Goal: Transaction & Acquisition: Purchase product/service

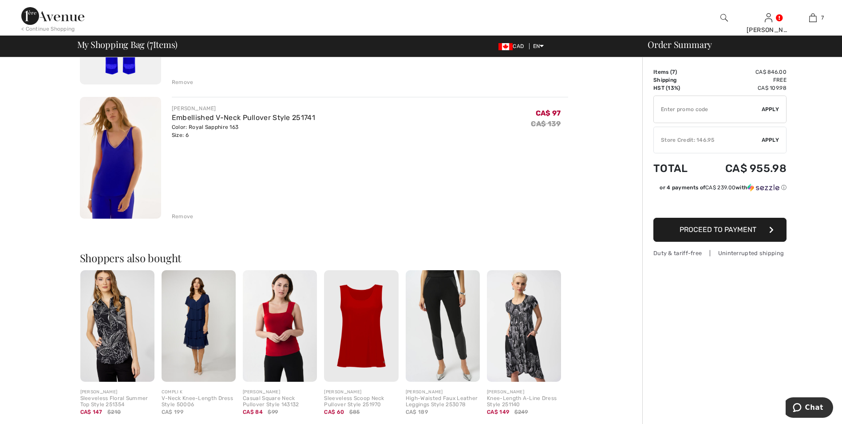
scroll to position [799, 0]
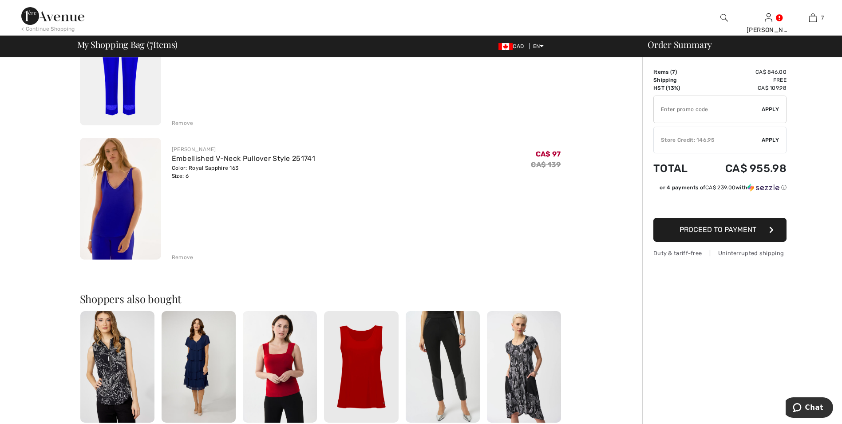
click at [172, 257] on div "Remove" at bounding box center [183, 257] width 22 height 8
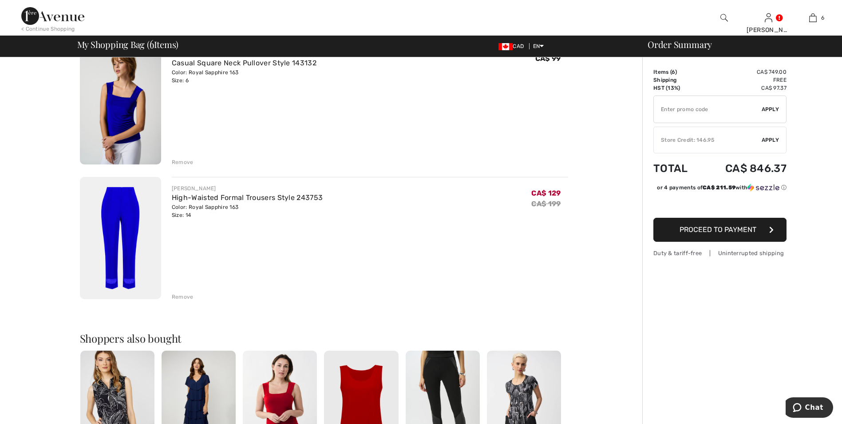
scroll to position [510, 0]
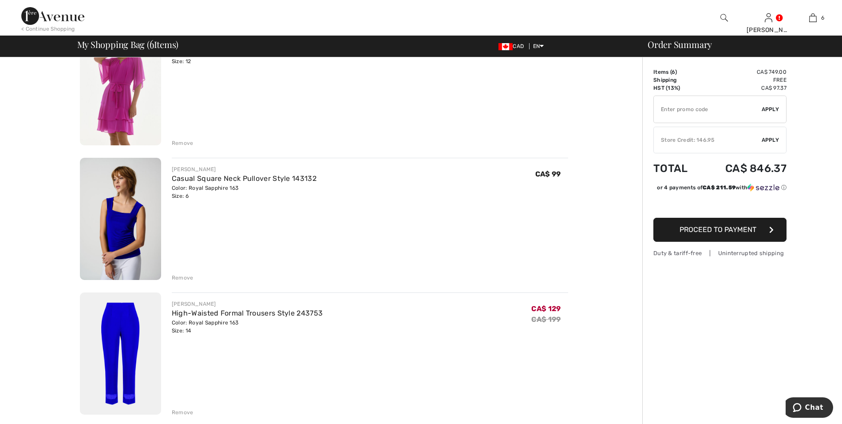
click at [768, 139] on span "Apply" at bounding box center [771, 140] width 18 height 8
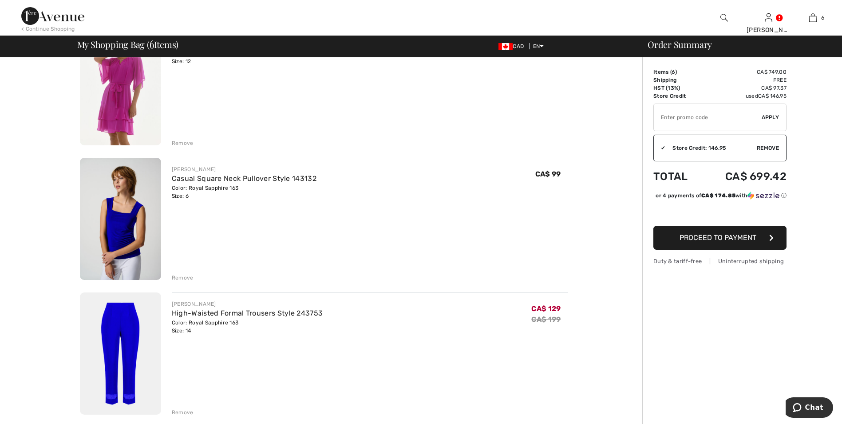
click at [768, 151] on span "Remove" at bounding box center [768, 148] width 22 height 8
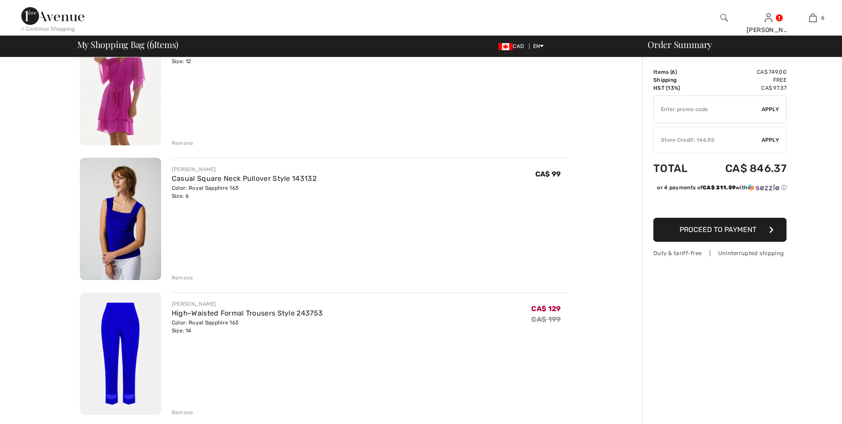
scroll to position [0, 0]
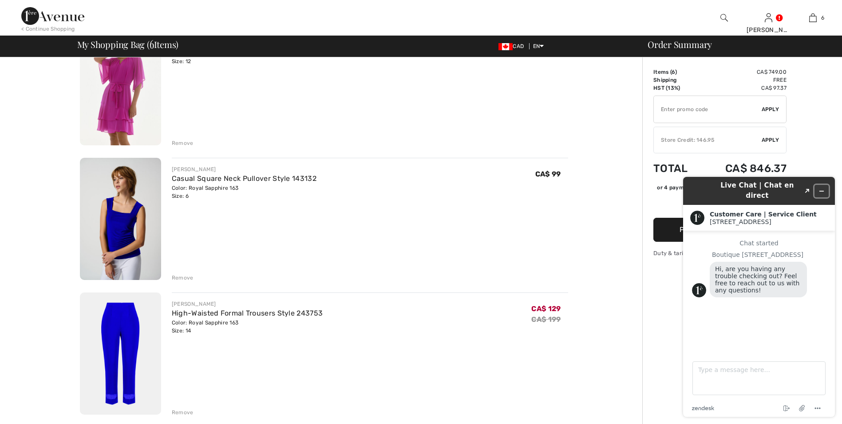
click at [820, 188] on icon "Minimize widget" at bounding box center [822, 191] width 6 height 6
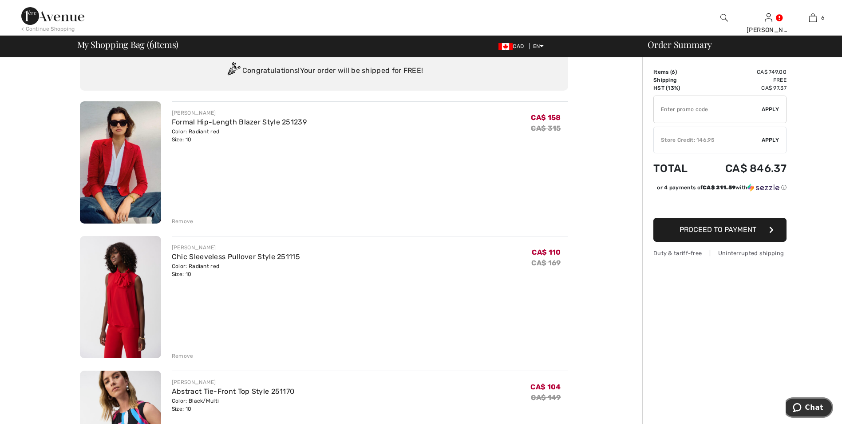
scroll to position [44, 0]
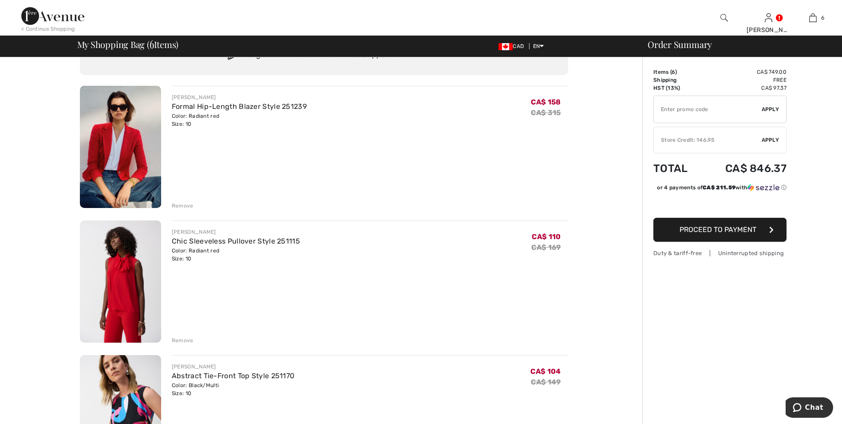
click at [132, 147] on img at bounding box center [120, 147] width 81 height 122
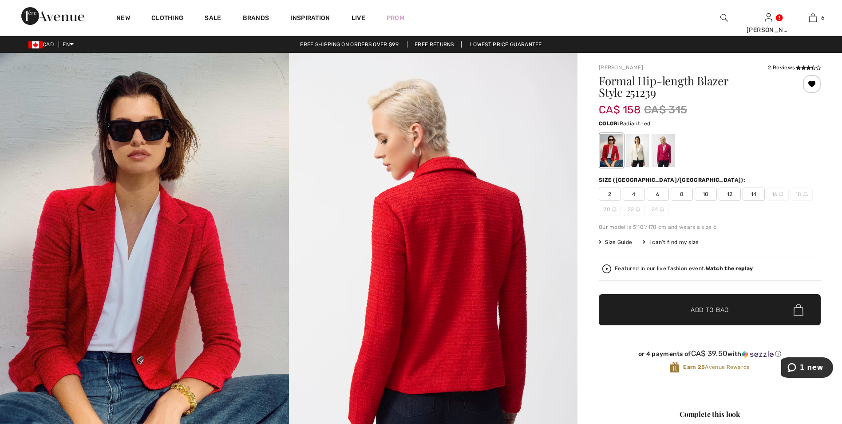
click at [616, 242] on span "Size Guide" at bounding box center [615, 242] width 33 height 8
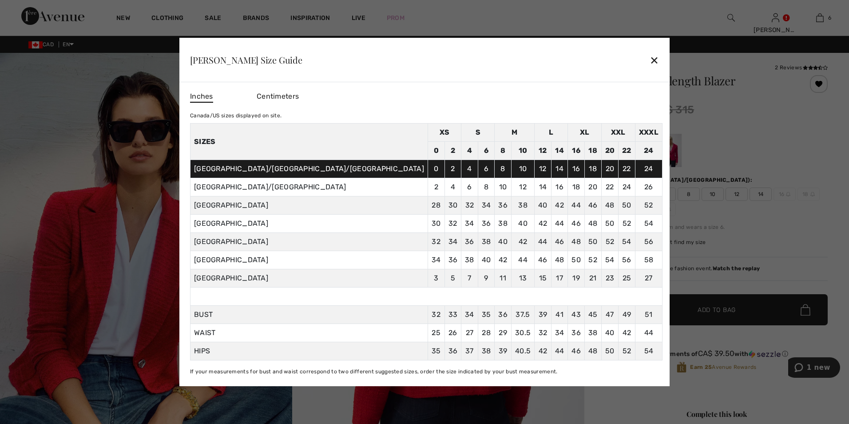
click at [650, 64] on div "✕" at bounding box center [654, 60] width 9 height 19
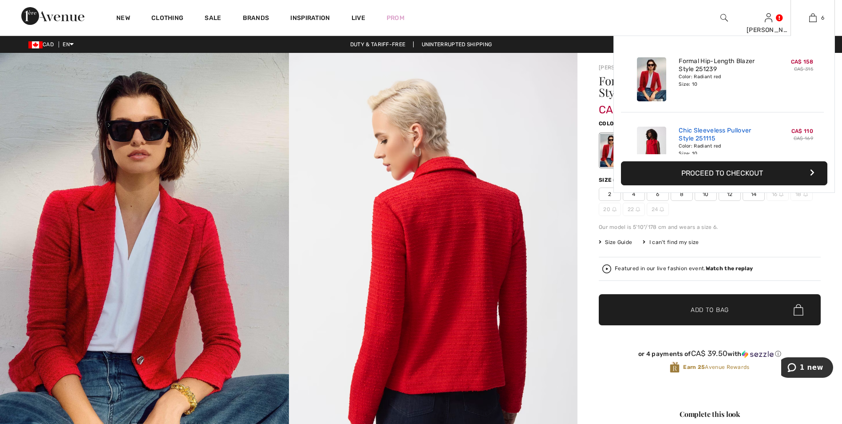
click at [699, 136] on link "Chic Sleeveless Pullover Style 251115" at bounding box center [722, 135] width 87 height 16
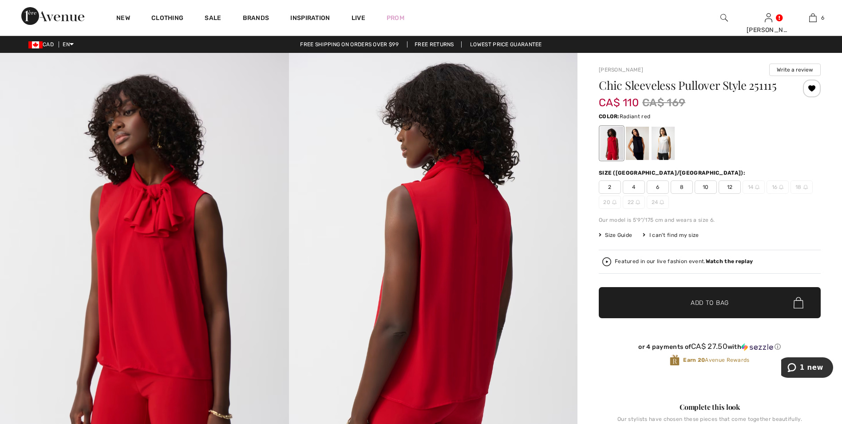
click at [622, 236] on span "Size Guide" at bounding box center [615, 235] width 33 height 8
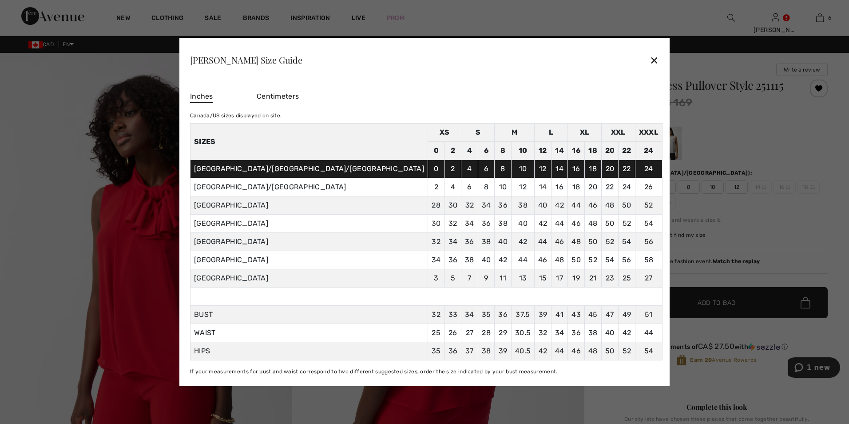
click at [650, 60] on div "✕" at bounding box center [654, 60] width 9 height 19
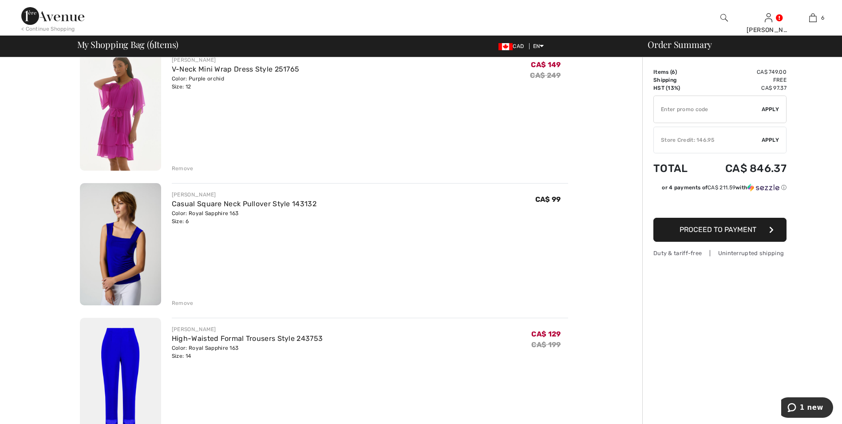
scroll to position [488, 0]
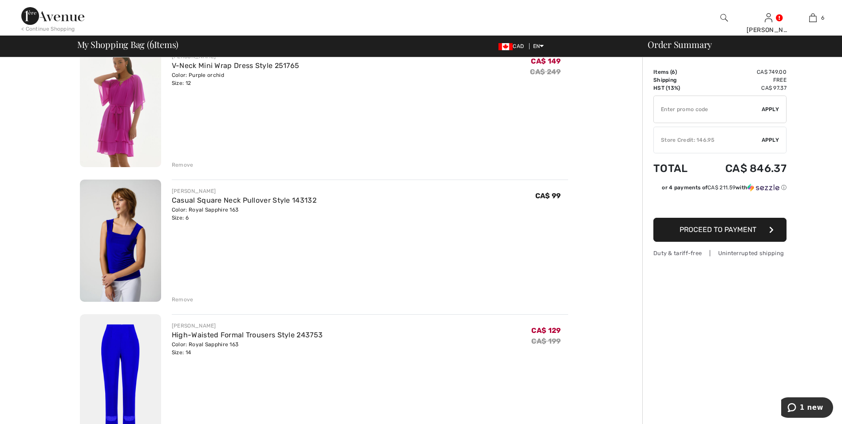
click at [131, 113] on img at bounding box center [120, 106] width 81 height 122
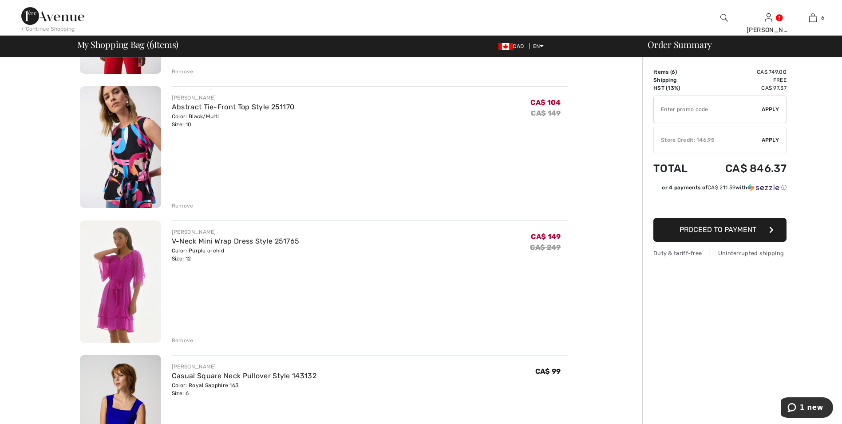
scroll to position [311, 0]
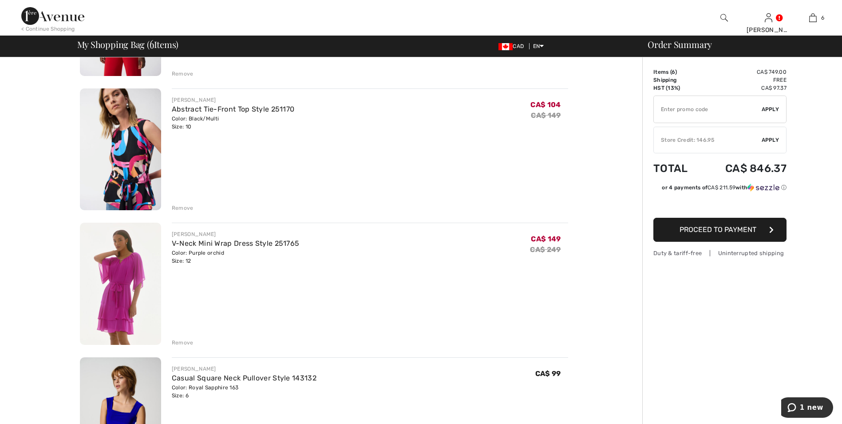
click at [134, 146] on img at bounding box center [120, 149] width 81 height 122
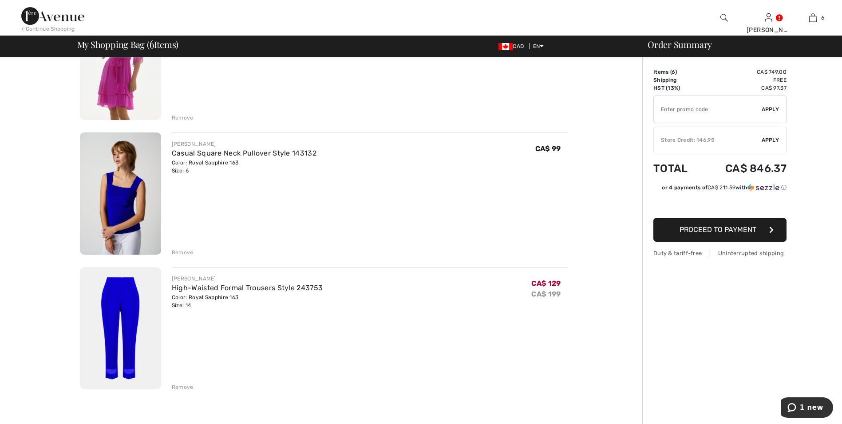
scroll to position [577, 0]
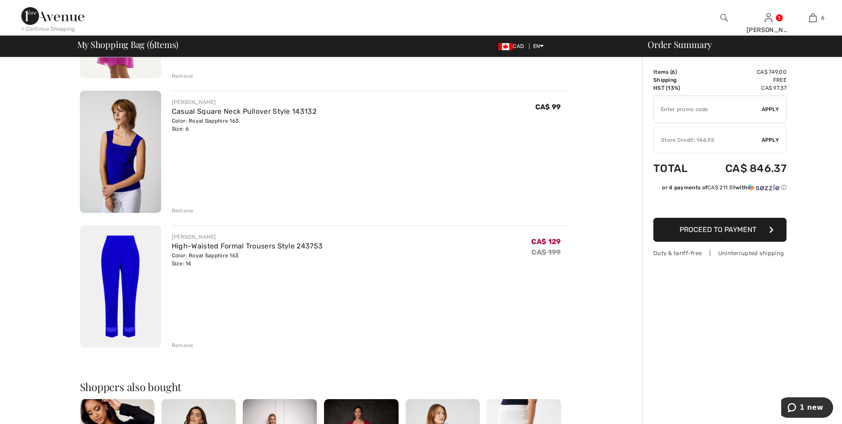
click at [128, 171] on img at bounding box center [120, 152] width 81 height 122
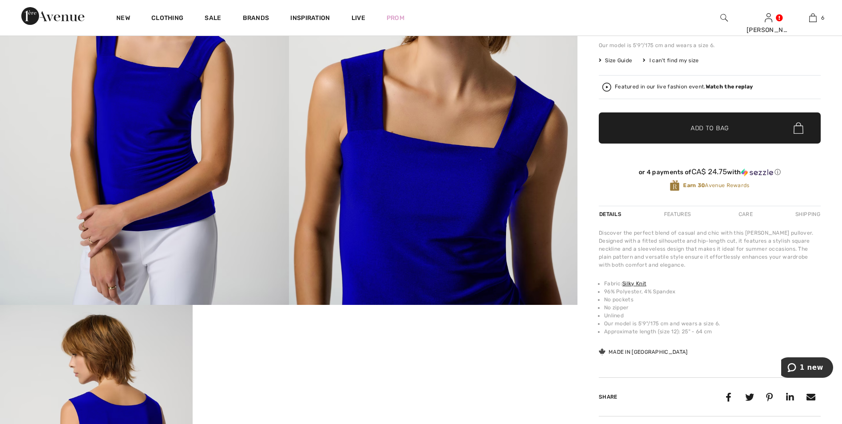
scroll to position [89, 0]
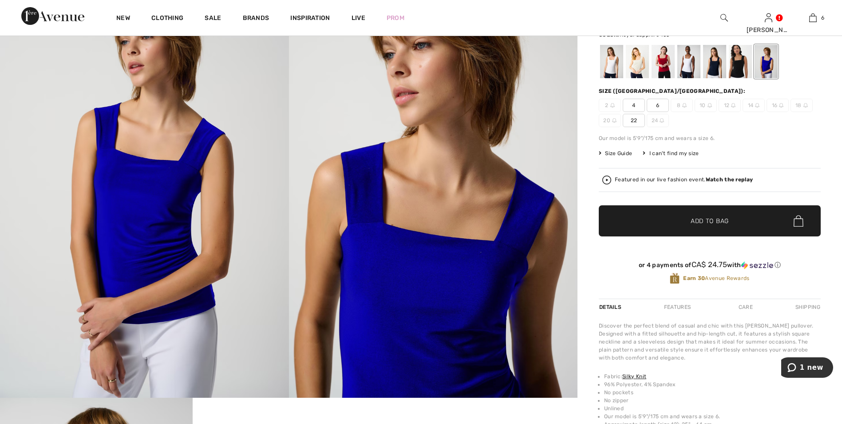
click at [611, 153] on span "Size Guide" at bounding box center [615, 153] width 33 height 8
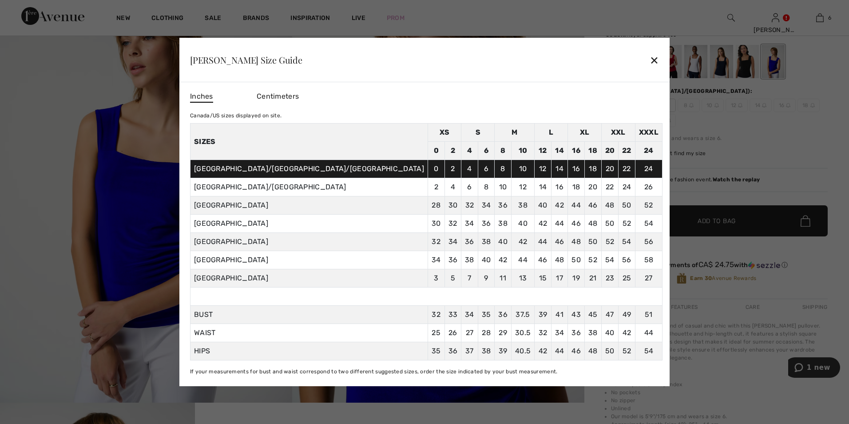
click at [650, 65] on div "✕" at bounding box center [654, 60] width 9 height 19
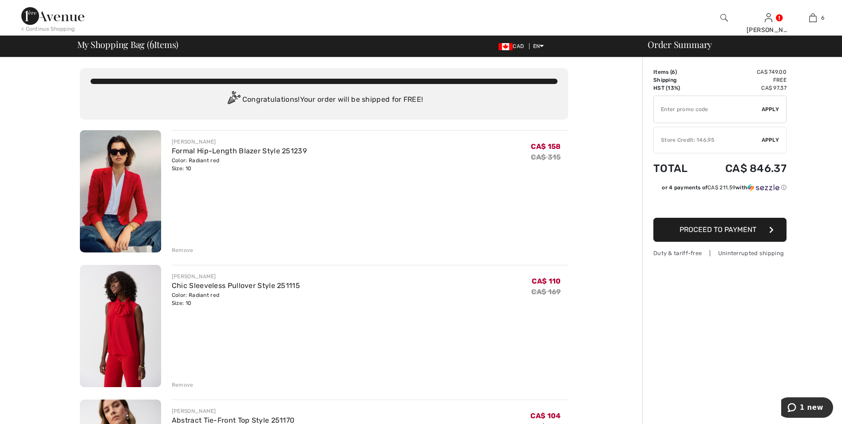
click at [769, 138] on span "Apply" at bounding box center [771, 140] width 18 height 8
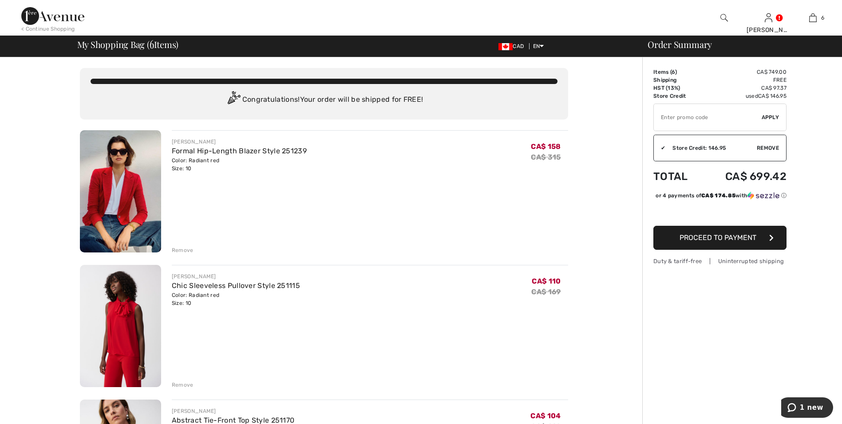
click at [767, 147] on span "Remove" at bounding box center [768, 148] width 22 height 8
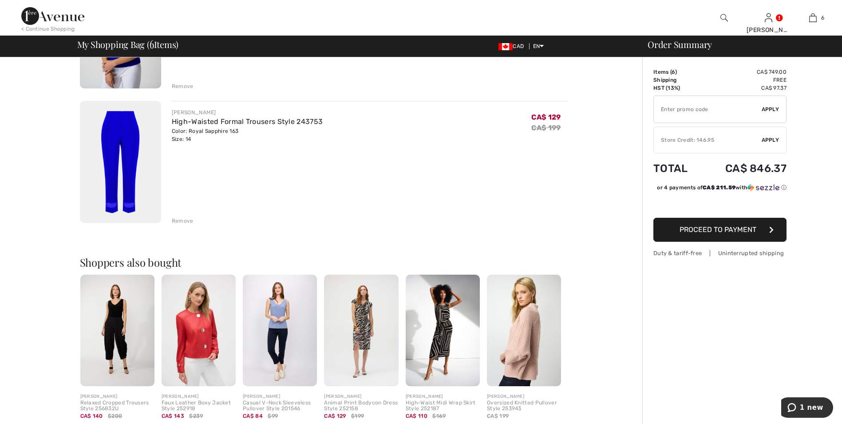
scroll to position [622, 0]
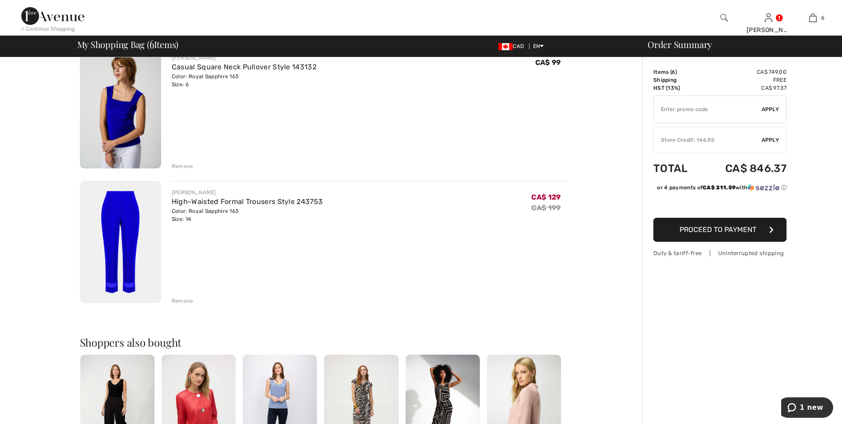
click at [122, 208] on img at bounding box center [120, 242] width 81 height 122
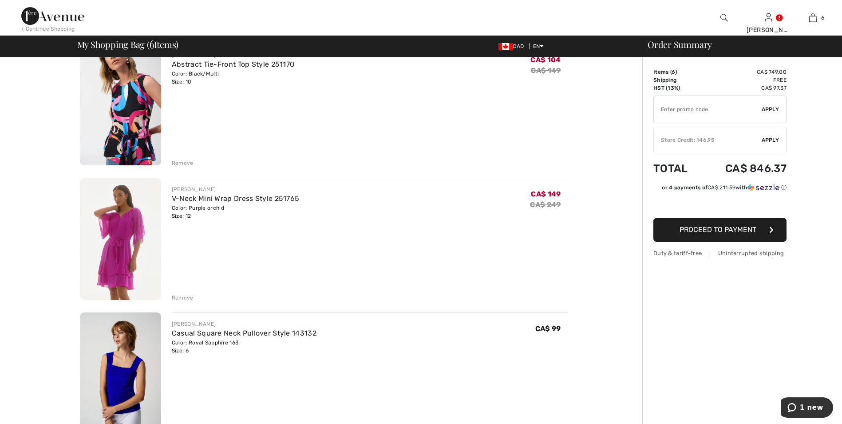
scroll to position [355, 0]
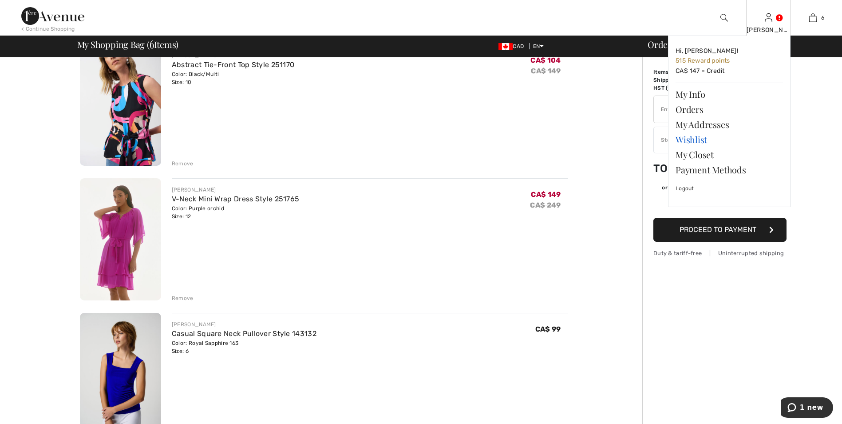
click at [696, 140] on link "Wishlist" at bounding box center [729, 139] width 107 height 15
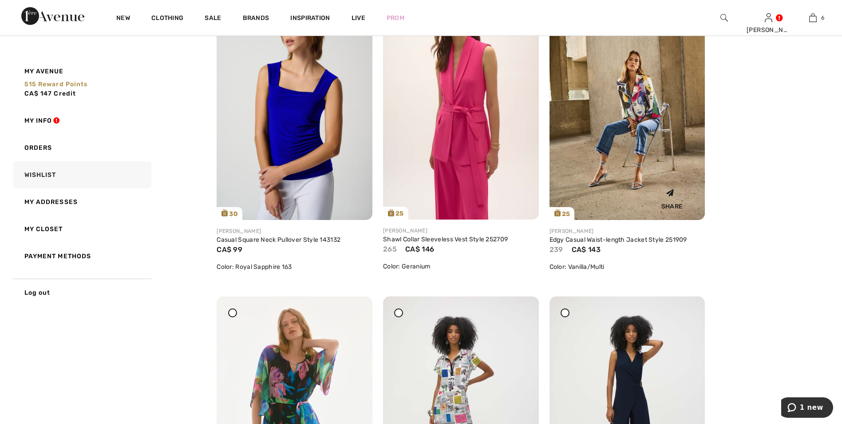
scroll to position [488, 0]
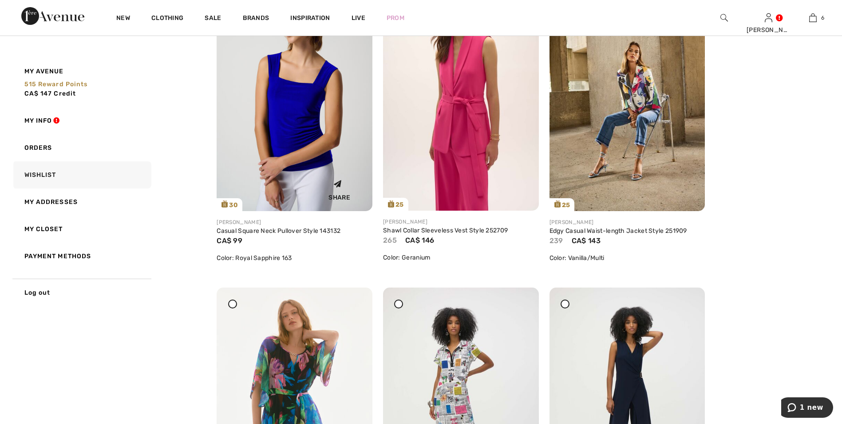
click at [287, 143] on img at bounding box center [295, 94] width 156 height 234
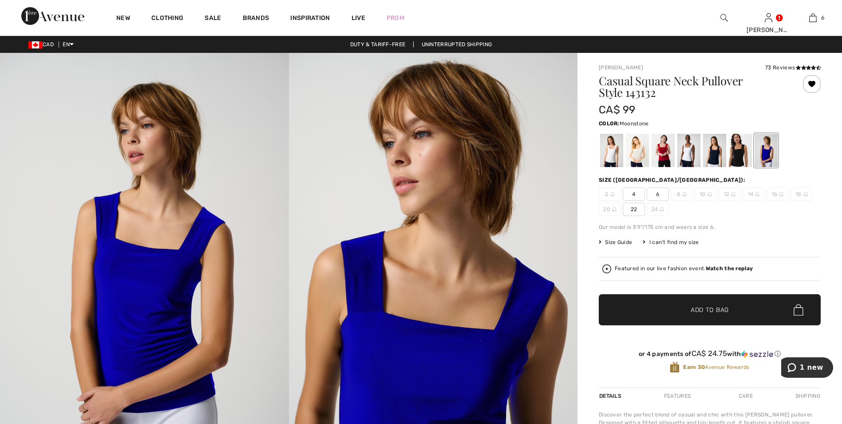
click at [635, 151] on div at bounding box center [637, 150] width 23 height 33
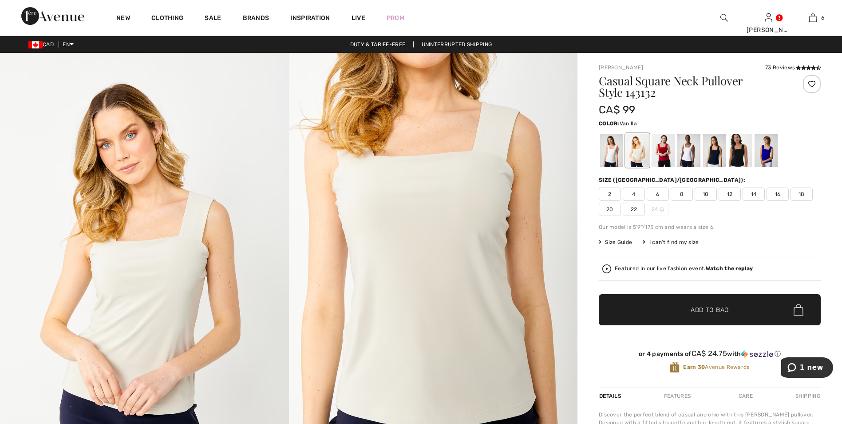
click at [613, 161] on div at bounding box center [611, 150] width 23 height 33
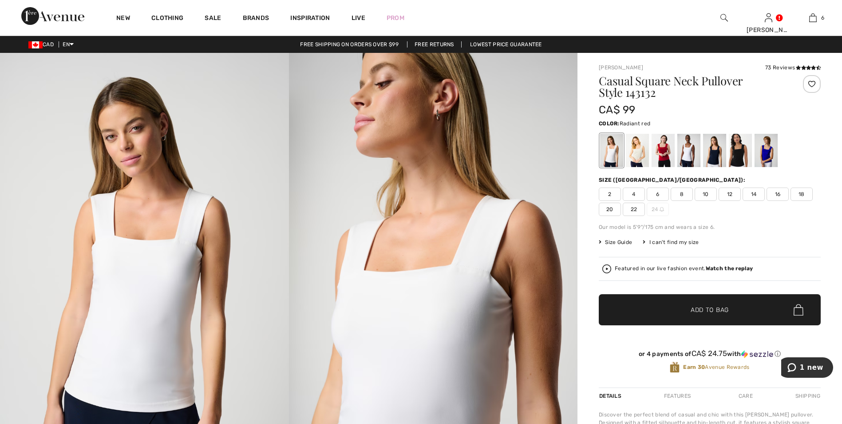
click at [671, 159] on div at bounding box center [663, 150] width 23 height 33
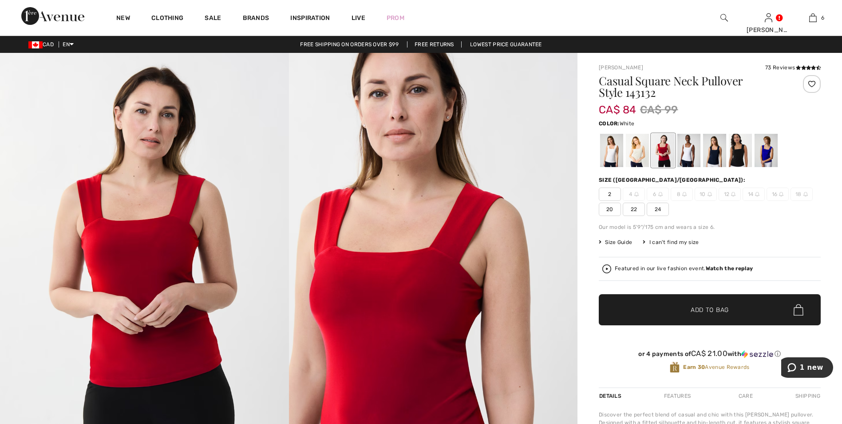
click at [692, 154] on div at bounding box center [689, 150] width 23 height 33
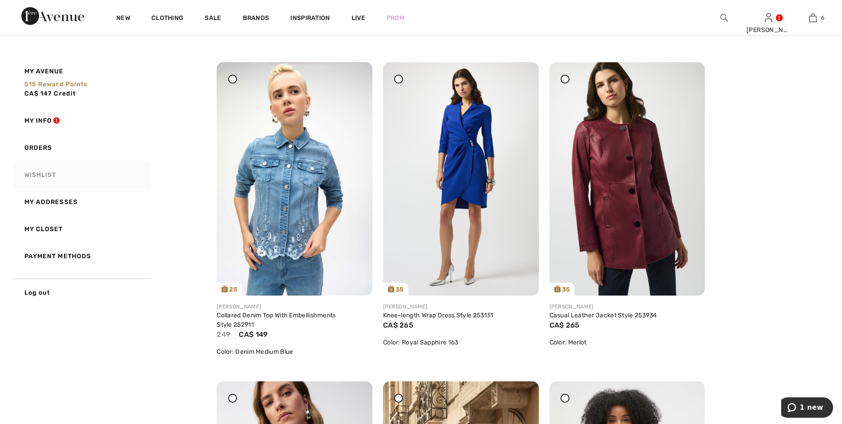
scroll to position [1687, 0]
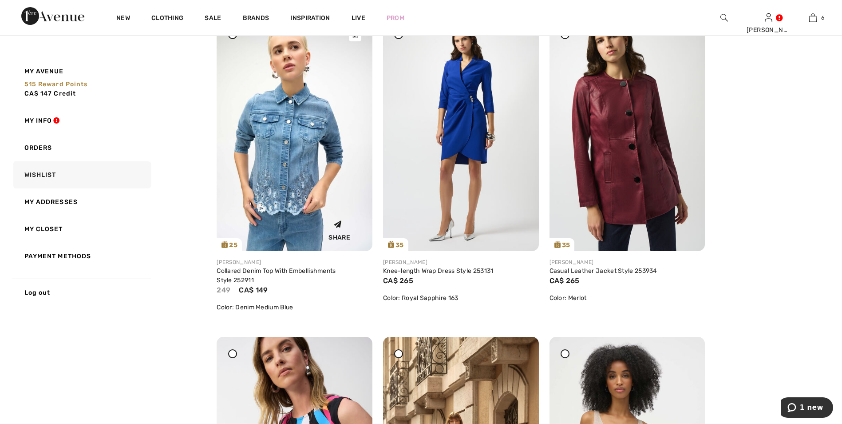
click at [307, 166] on img at bounding box center [295, 134] width 156 height 233
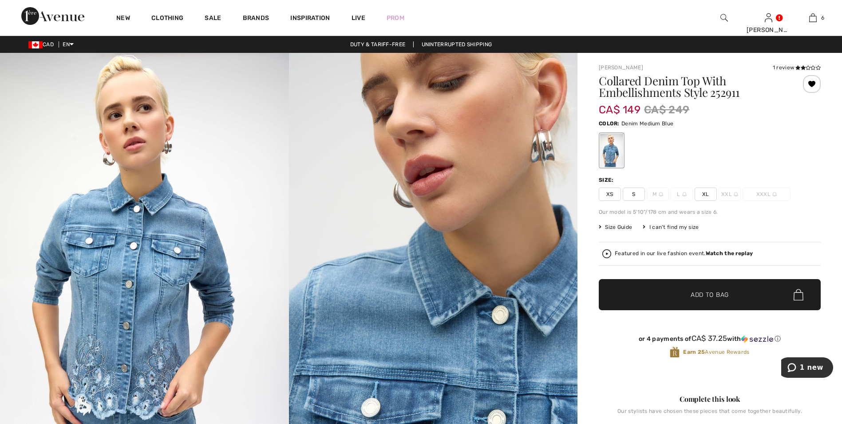
click at [706, 195] on span "XL" at bounding box center [706, 193] width 22 height 13
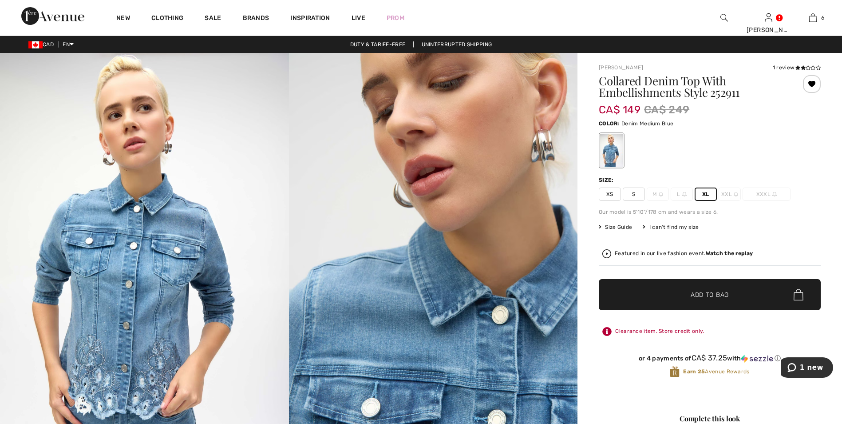
click at [614, 224] on span "Size Guide" at bounding box center [615, 227] width 33 height 8
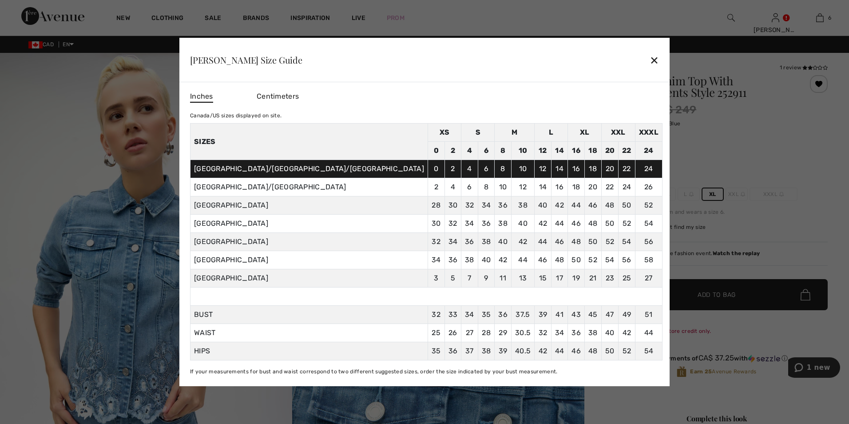
click at [650, 63] on div "✕" at bounding box center [654, 60] width 9 height 19
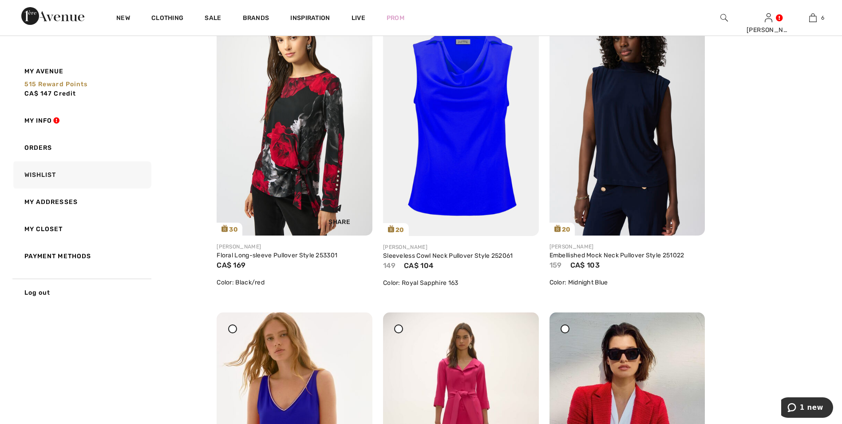
scroll to position [2378, 0]
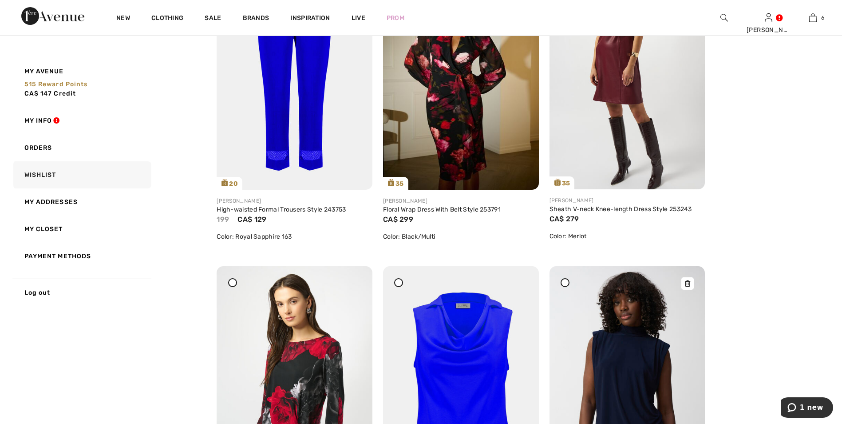
click at [632, 364] on img at bounding box center [628, 382] width 156 height 233
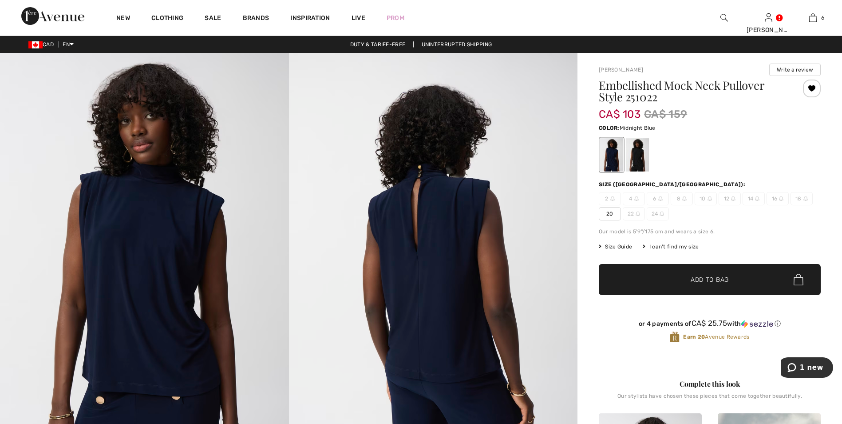
click at [615, 163] on div at bounding box center [611, 154] width 23 height 33
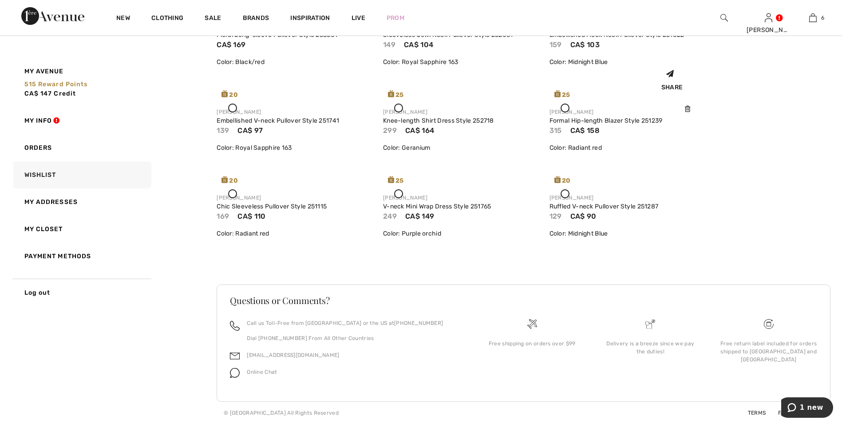
scroll to position [2620, 0]
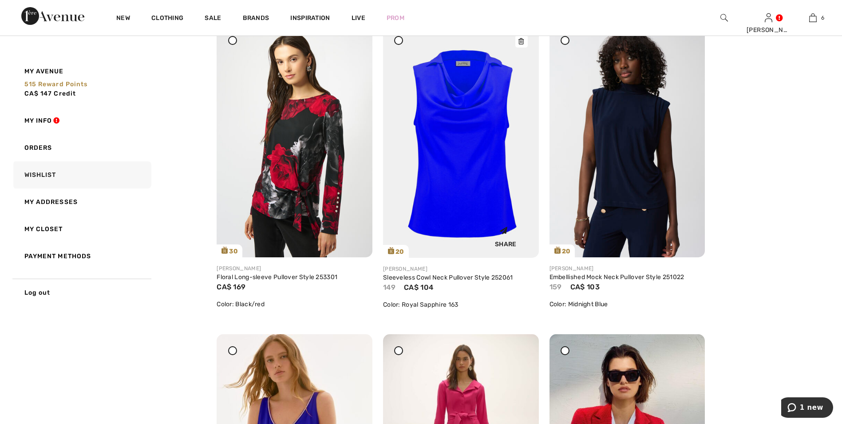
drag, startPoint x: 689, startPoint y: 42, endPoint x: 474, endPoint y: 42, distance: 215.4
click at [689, 33] on icon at bounding box center [687, 30] width 5 height 6
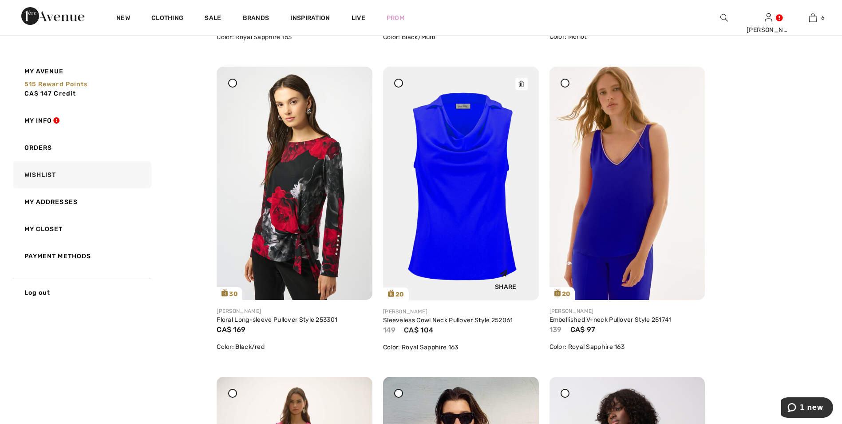
scroll to position [2576, 0]
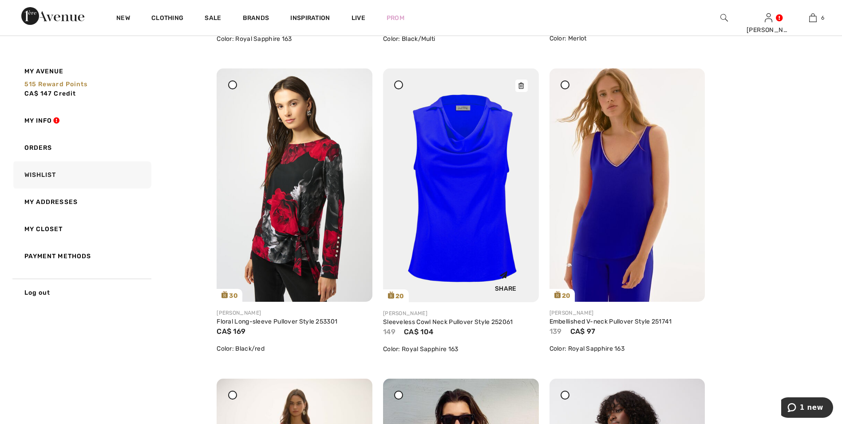
click at [476, 165] on img at bounding box center [461, 185] width 156 height 234
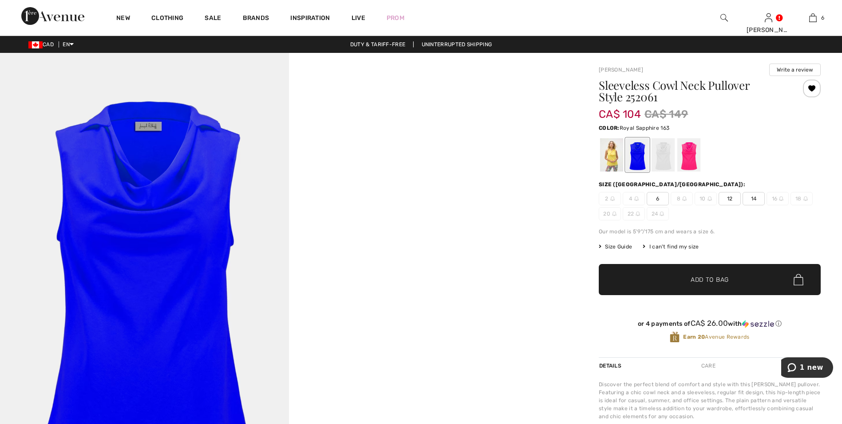
click at [731, 200] on span "12" at bounding box center [730, 198] width 22 height 13
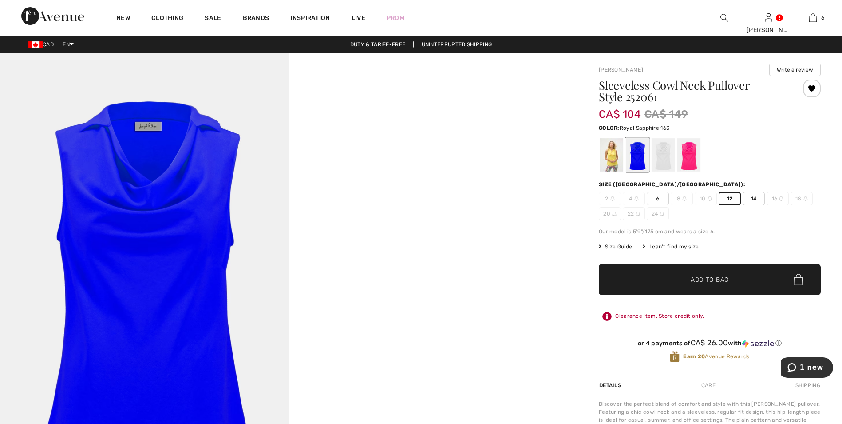
click at [701, 283] on span "Add to Bag" at bounding box center [710, 279] width 38 height 9
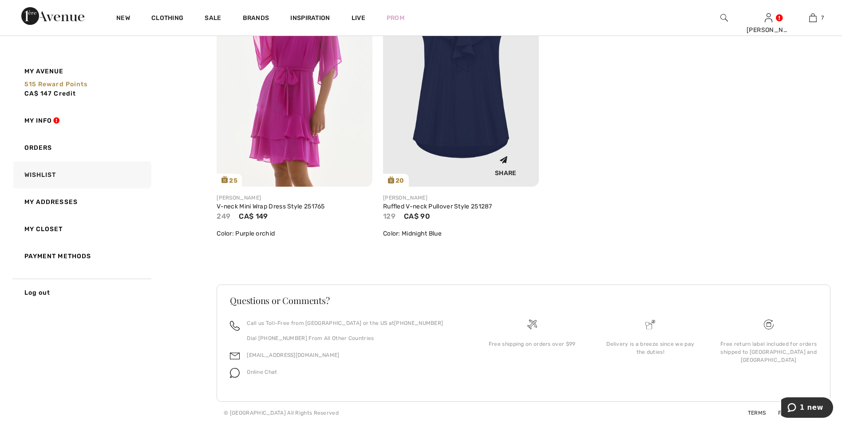
scroll to position [3197, 0]
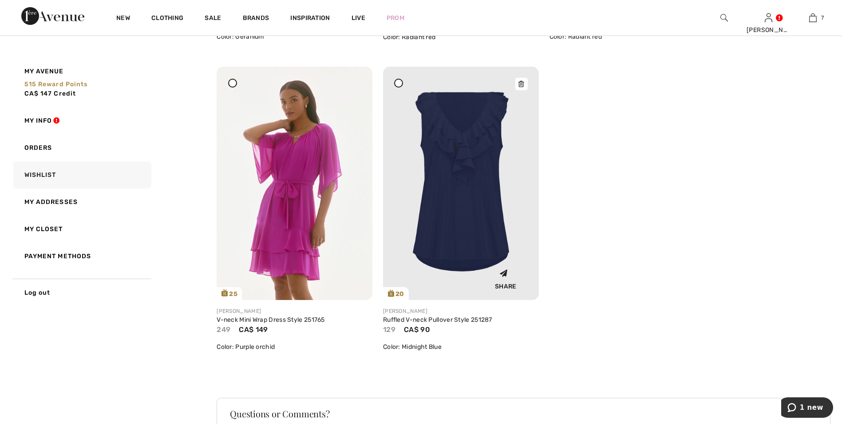
click at [477, 202] on img at bounding box center [461, 184] width 156 height 234
